Goal: Transaction & Acquisition: Subscribe to service/newsletter

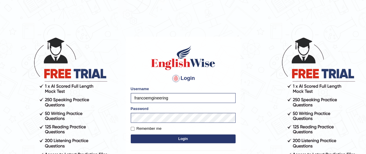
click at [246, 47] on body "Login Please fix the following errors: Username francoemgineering Password Reme…" at bounding box center [183, 95] width 366 height 154
click at [182, 139] on button "Login" at bounding box center [183, 138] width 105 height 9
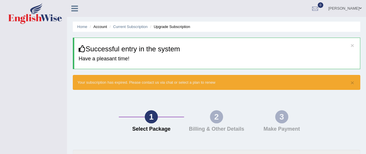
click at [104, 107] on div "1 Select Package 2 Billing & Other Details 3 Make Payment" at bounding box center [216, 122] width 293 height 54
click at [76, 8] on icon at bounding box center [74, 9] width 7 height 8
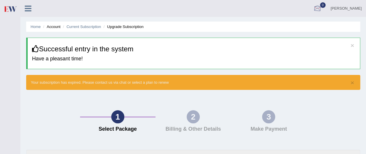
click at [313, 8] on div at bounding box center [317, 8] width 9 height 9
click at [335, 9] on link "[PERSON_NAME]" at bounding box center [346, 7] width 40 height 15
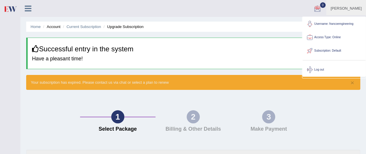
click at [342, 22] on link "Username: francoemgineering" at bounding box center [333, 23] width 63 height 13
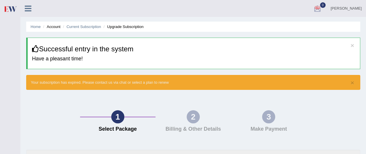
click at [326, 12] on link "[PERSON_NAME]" at bounding box center [346, 7] width 40 height 15
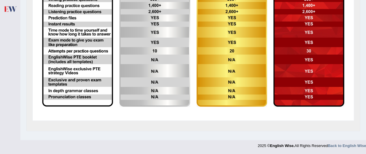
scroll to position [80, 0]
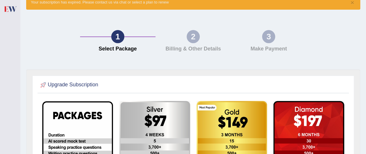
drag, startPoint x: 8, startPoint y: 0, endPoint x: 246, endPoint y: 10, distance: 238.6
click at [249, 8] on div "× Your subscription has expired. Please contact us via chat or select a plan to…" at bounding box center [193, 2] width 334 height 15
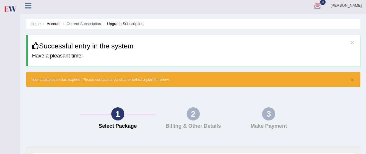
scroll to position [0, 0]
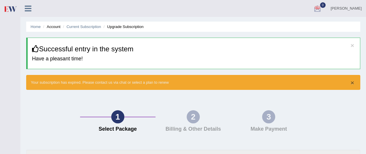
click at [353, 81] on button "×" at bounding box center [351, 82] width 3 height 6
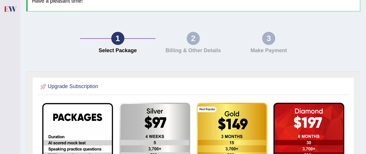
scroll to position [58, 0]
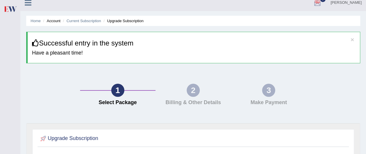
scroll to position [0, 0]
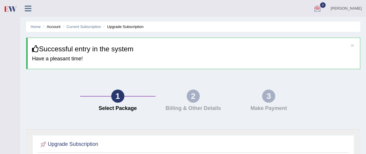
click at [326, 8] on link "[PERSON_NAME]" at bounding box center [346, 7] width 40 height 15
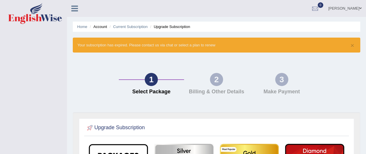
scroll to position [154, 0]
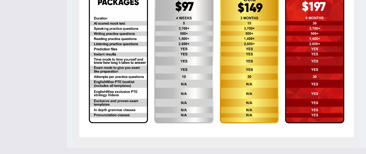
click at [121, 73] on img at bounding box center [118, 56] width 59 height 133
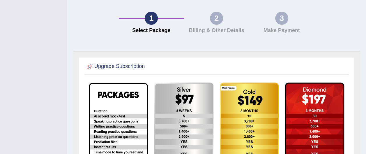
scroll to position [0, 0]
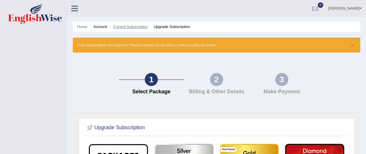
click at [131, 26] on link "Current Subscription" at bounding box center [130, 26] width 35 height 4
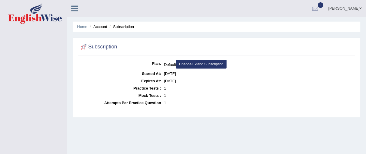
click at [209, 63] on link "Change/Extend Subscription" at bounding box center [201, 64] width 51 height 9
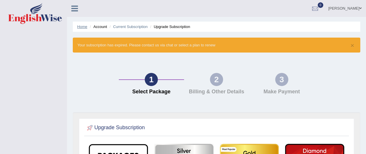
click at [84, 27] on link "Home" at bounding box center [82, 26] width 10 height 4
click at [360, 8] on span at bounding box center [360, 8] width 2 height 4
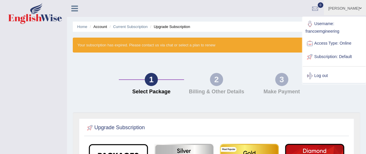
click at [341, 55] on link "Subscription: Default" at bounding box center [333, 56] width 63 height 13
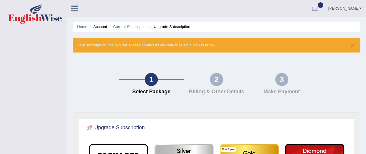
click at [360, 8] on span at bounding box center [360, 8] width 2 height 4
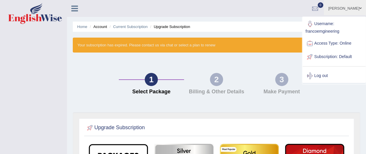
click at [332, 30] on link "Username: francoemgineering" at bounding box center [333, 26] width 63 height 19
